Goal: Transaction & Acquisition: Purchase product/service

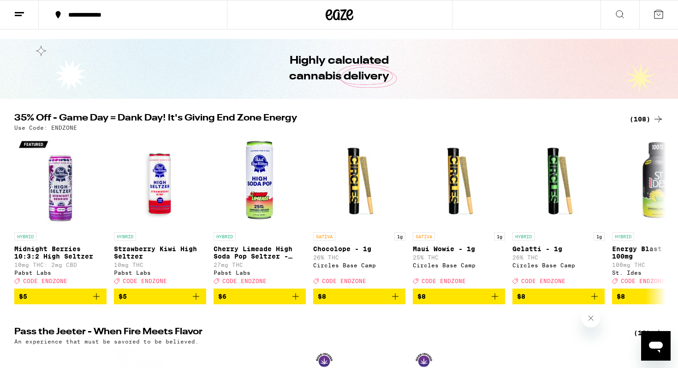
click at [638, 116] on div "(108)" at bounding box center [647, 118] width 34 height 11
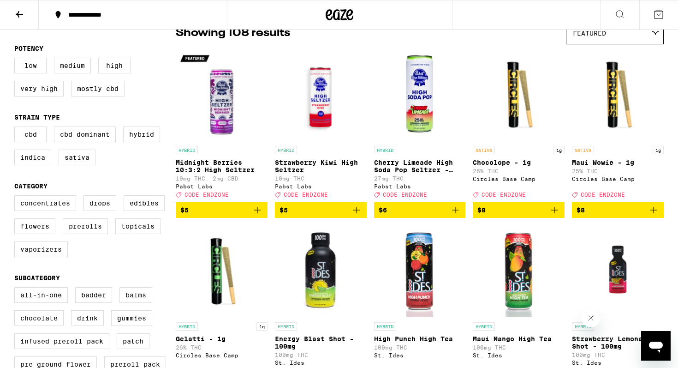
scroll to position [86, 0]
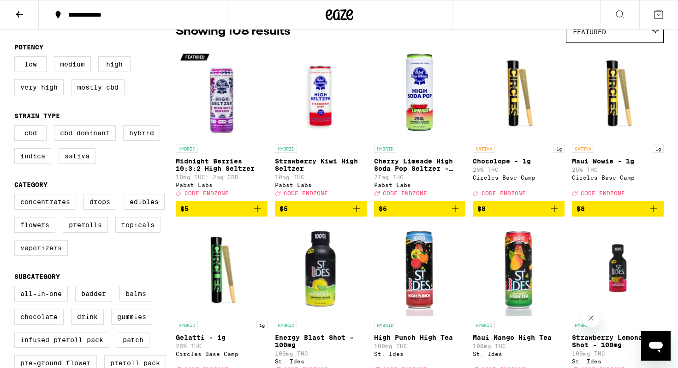
click at [39, 256] on label "Vaporizers" at bounding box center [41, 248] width 54 height 16
click at [17, 196] on input "Vaporizers" at bounding box center [16, 195] width 0 height 0
checkbox input "true"
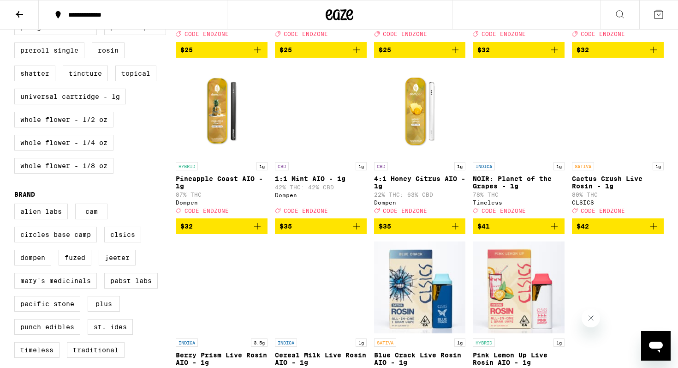
scroll to position [427, 0]
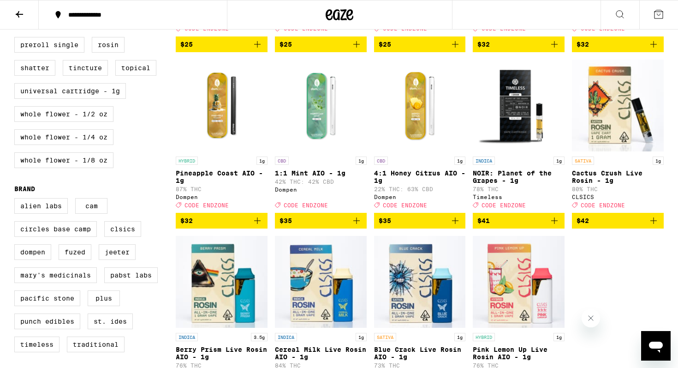
click at [637, 226] on span "$42" at bounding box center [618, 220] width 83 height 11
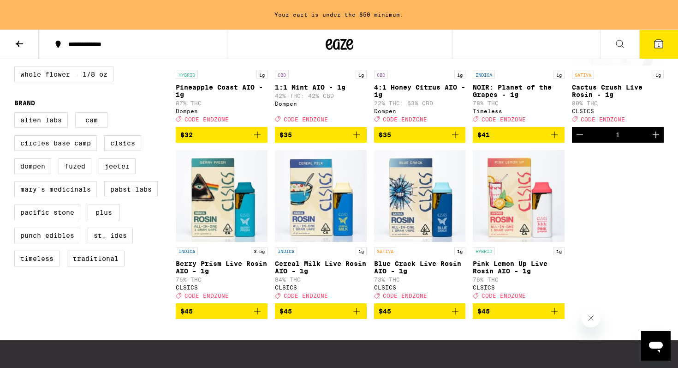
scroll to position [543, 0]
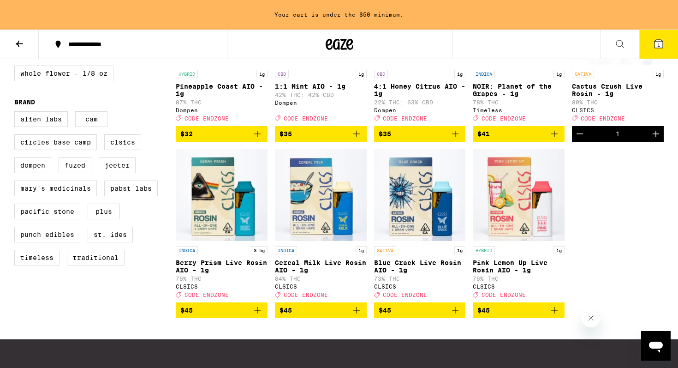
click at [508, 316] on span "$45" at bounding box center [518, 309] width 83 height 11
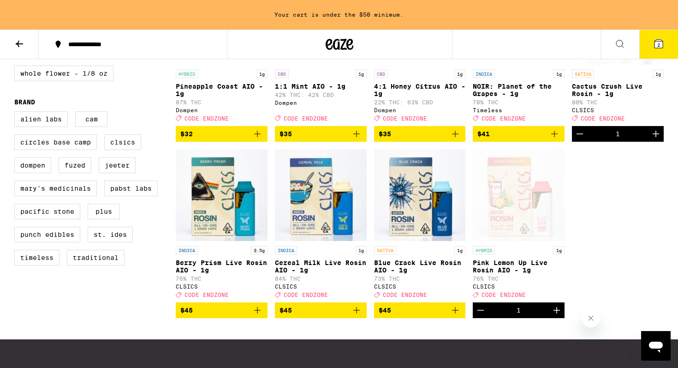
scroll to position [513, 0]
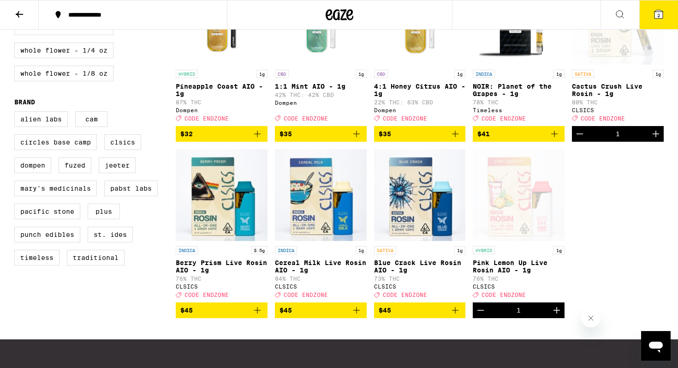
click at [302, 316] on span "$45" at bounding box center [321, 309] width 83 height 11
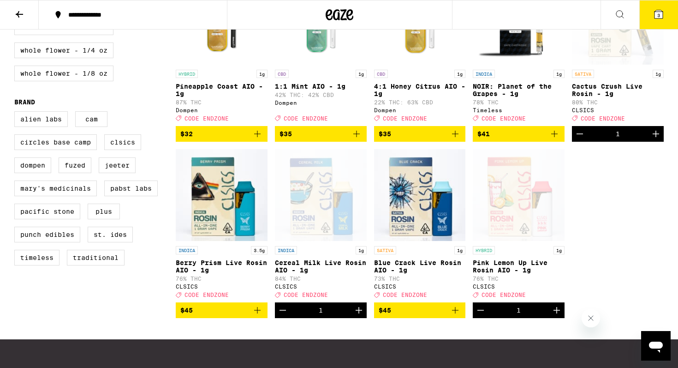
click at [659, 13] on span "3" at bounding box center [658, 15] width 3 height 6
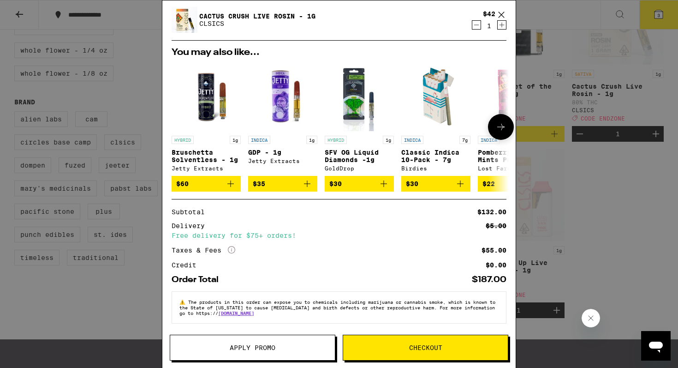
scroll to position [95, 0]
click at [277, 349] on span "Apply Promo" at bounding box center [252, 347] width 165 height 6
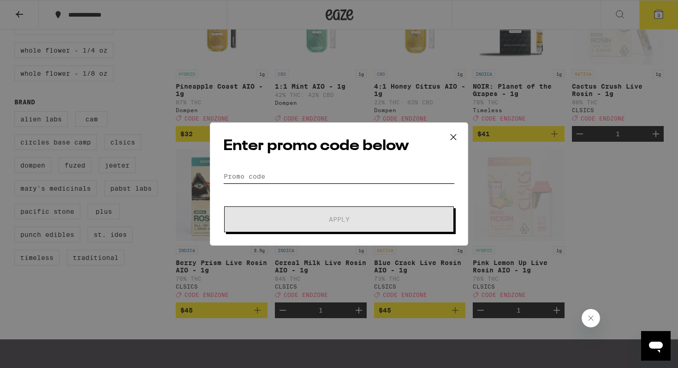
click at [238, 175] on input "Promo Code" at bounding box center [339, 176] width 232 height 14
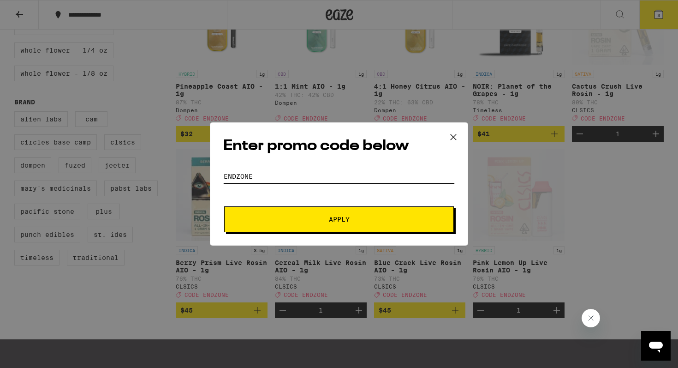
type input "endzone"
click at [333, 219] on span "Apply" at bounding box center [339, 219] width 21 height 6
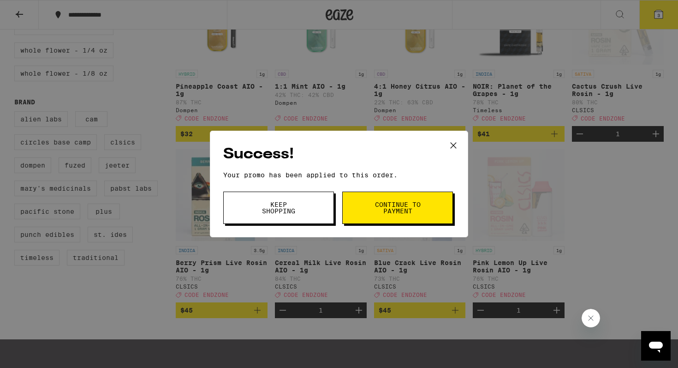
click at [418, 216] on button "Continue to payment" at bounding box center [397, 207] width 111 height 32
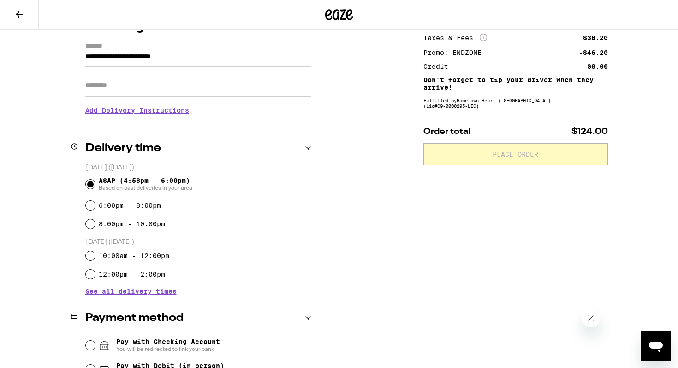
scroll to position [259, 0]
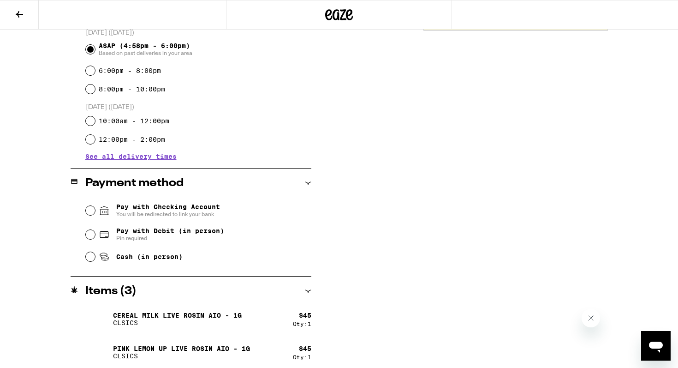
click at [136, 215] on span "You will be redirected to link your bank" at bounding box center [168, 213] width 104 height 7
click at [95, 215] on input "Pay with Checking Account You will be redirected to link your bank" at bounding box center [90, 210] width 9 height 9
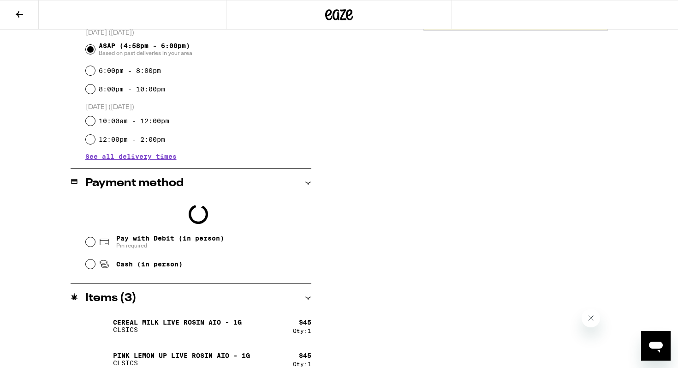
click at [135, 241] on span "Pay with Debit (in person)" at bounding box center [170, 237] width 108 height 7
click at [95, 241] on input "Pay with Debit (in person) Pin required" at bounding box center [90, 241] width 9 height 9
radio input "true"
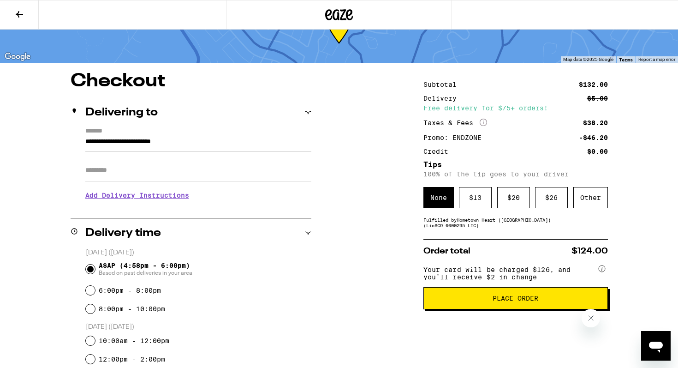
scroll to position [48, 0]
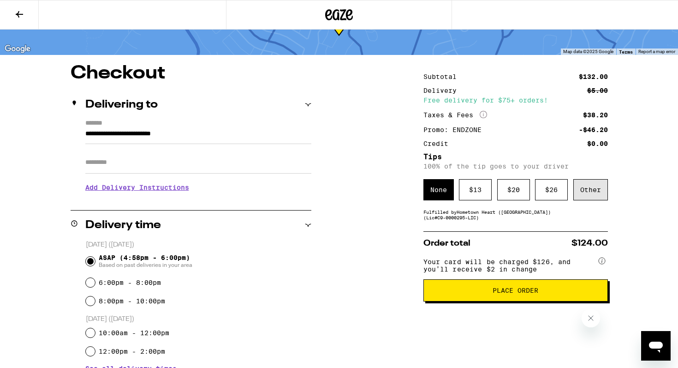
click at [593, 190] on div "Other" at bounding box center [590, 189] width 35 height 21
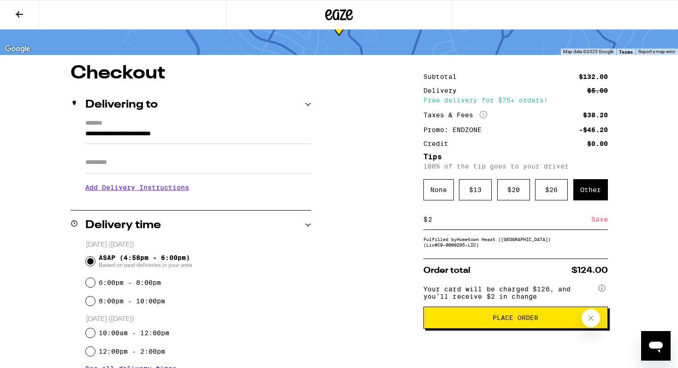
type input "2"
click at [600, 222] on div "Save" at bounding box center [599, 219] width 17 height 20
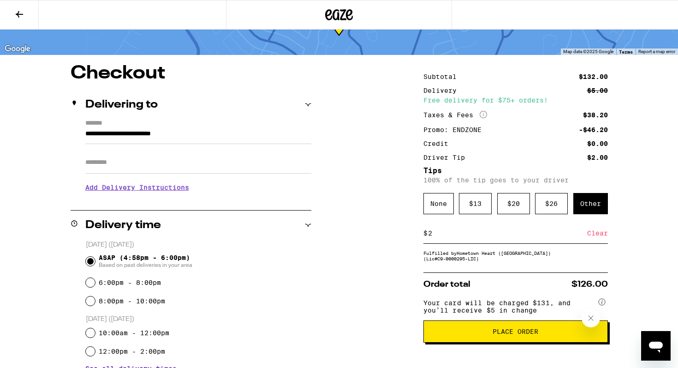
click at [433, 237] on input "2" at bounding box center [508, 233] width 160 height 8
type input "1"
click at [596, 235] on div "Save" at bounding box center [599, 233] width 17 height 20
click at [435, 236] on input "1" at bounding box center [508, 233] width 160 height 8
click at [590, 237] on div "Clear" at bounding box center [597, 233] width 21 height 20
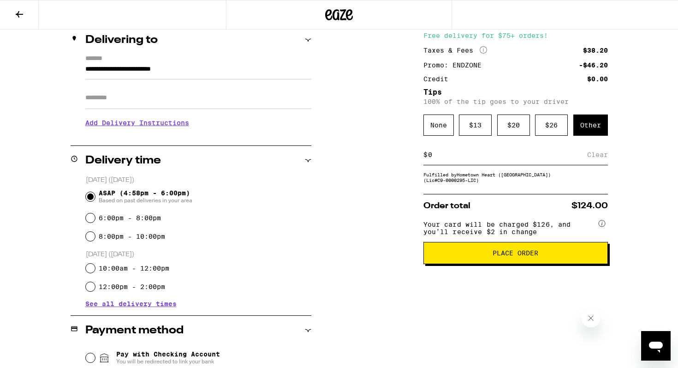
scroll to position [136, 0]
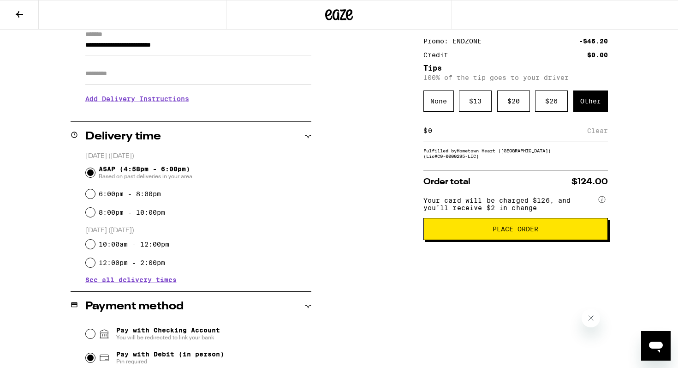
click at [510, 232] on span "Place Order" at bounding box center [516, 229] width 46 height 6
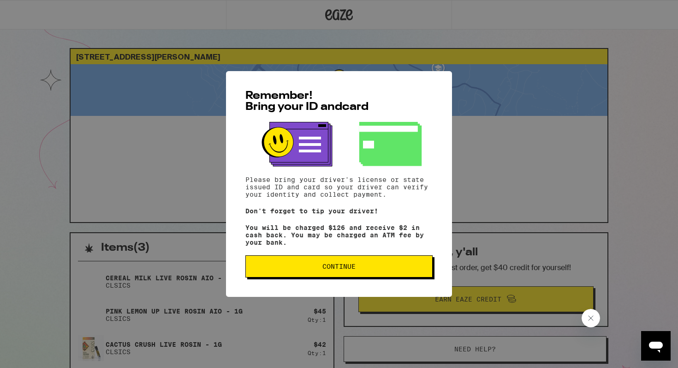
click at [336, 267] on span "Continue" at bounding box center [338, 266] width 33 height 6
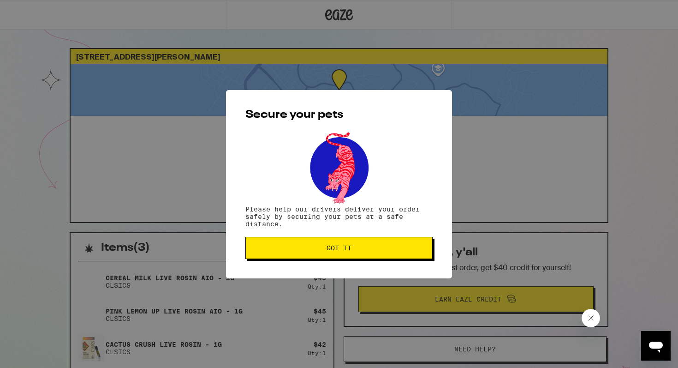
click at [337, 249] on span "Got it" at bounding box center [339, 247] width 25 height 6
